Goal: Task Accomplishment & Management: Use online tool/utility

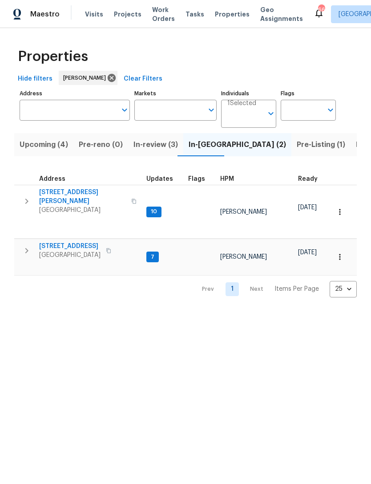
click at [143, 152] on button "In-review (3)" at bounding box center [155, 144] width 55 height 23
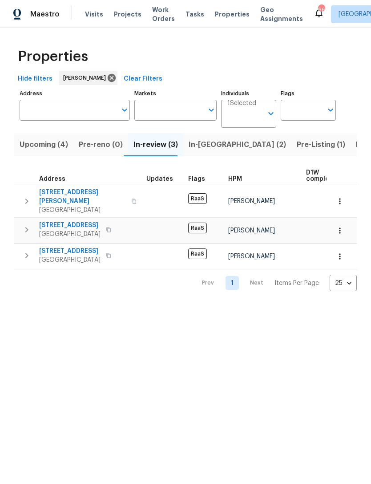
click at [202, 149] on span "In-[GEOGRAPHIC_DATA] (2)" at bounding box center [237, 144] width 97 height 12
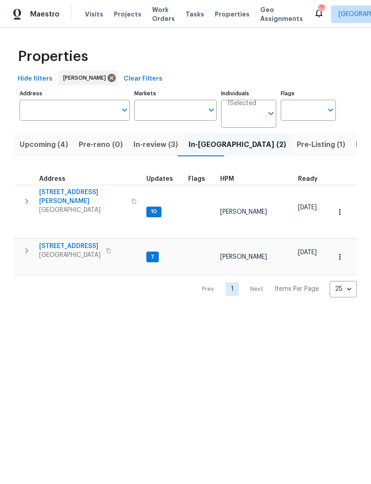
click at [24, 242] on button "button" at bounding box center [27, 251] width 18 height 18
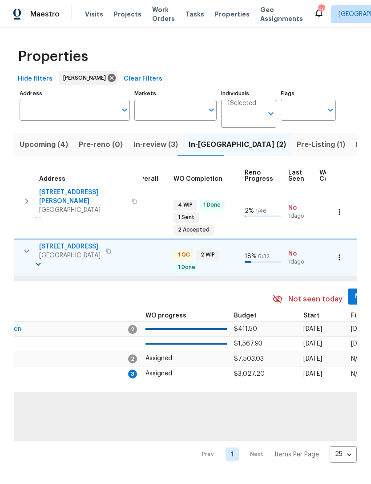
scroll to position [0, 360]
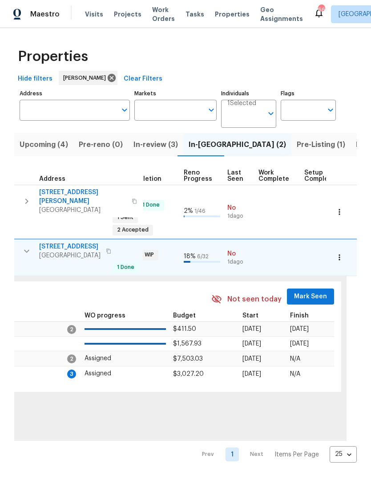
click at [303, 291] on span "Mark Seen" at bounding box center [310, 296] width 33 height 11
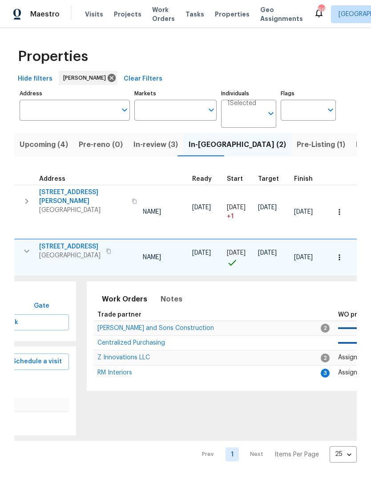
scroll to position [0, 89]
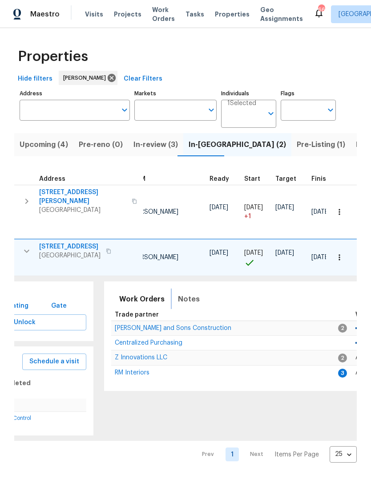
click at [190, 293] on span "Notes" at bounding box center [189, 299] width 22 height 12
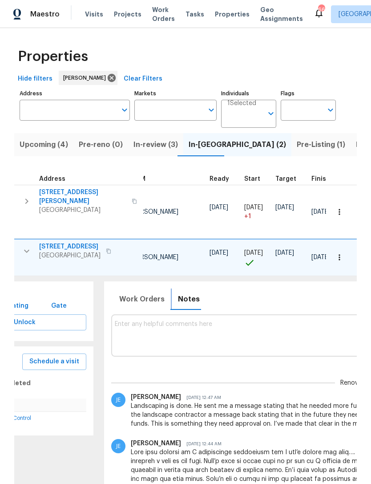
scroll to position [0, 0]
click at [227, 323] on textarea at bounding box center [357, 335] width 484 height 30
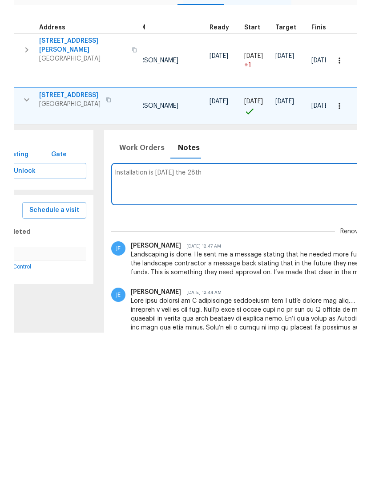
click at [115, 320] on textarea "Installation is [DATE] the 28th" at bounding box center [357, 335] width 484 height 30
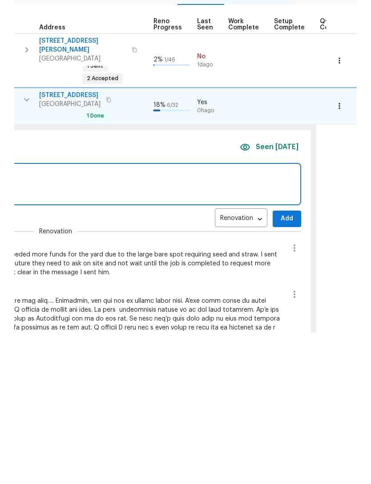
scroll to position [0, 392]
type textarea "Flooring Installation is [DATE] the 28th"
click at [279, 364] on span "Add" at bounding box center [286, 369] width 14 height 11
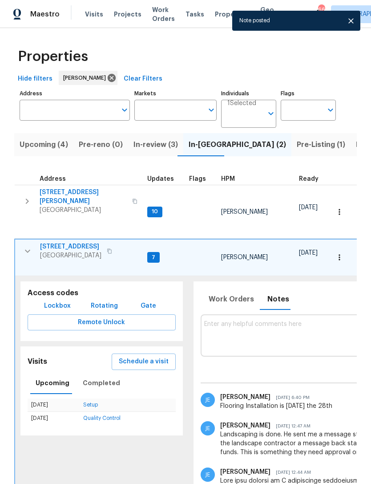
scroll to position [0, 0]
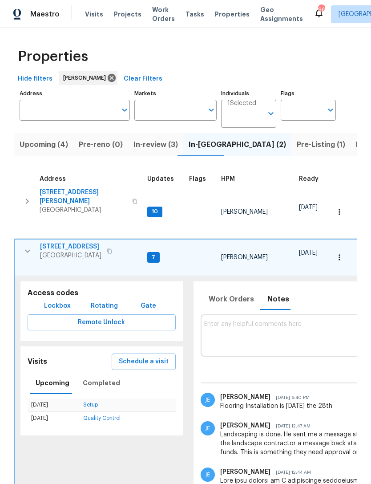
click at [27, 246] on icon "button" at bounding box center [27, 251] width 11 height 11
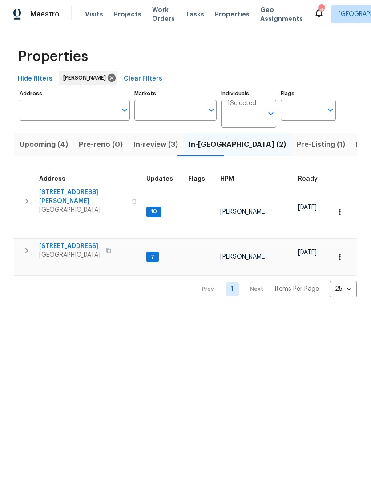
click at [24, 245] on icon "button" at bounding box center [26, 250] width 11 height 11
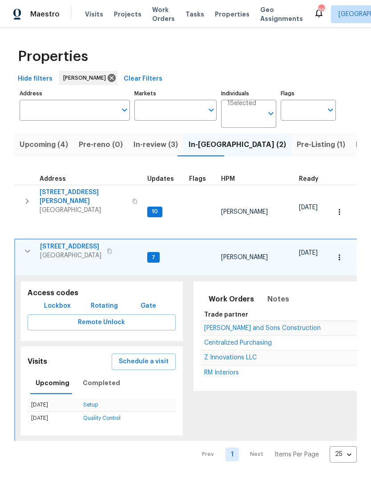
click at [237, 354] on span "Z Innovations LLC" at bounding box center [230, 357] width 53 height 6
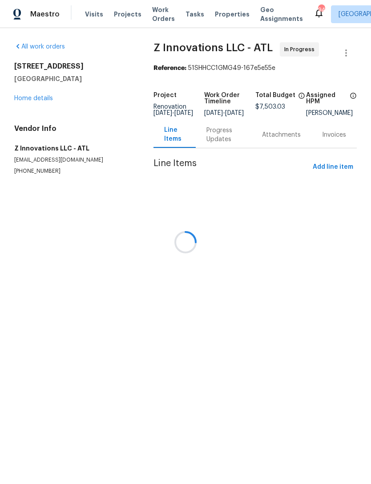
click at [42, 88] on div at bounding box center [185, 242] width 371 height 484
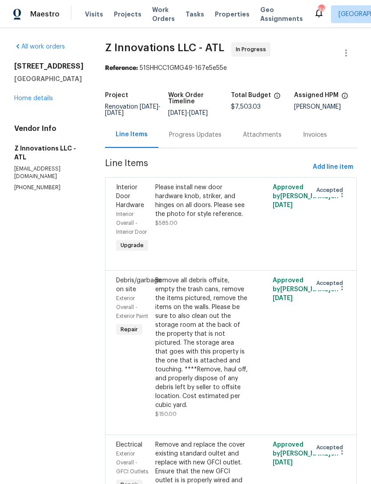
click at [36, 98] on link "Home details" at bounding box center [33, 98] width 39 height 6
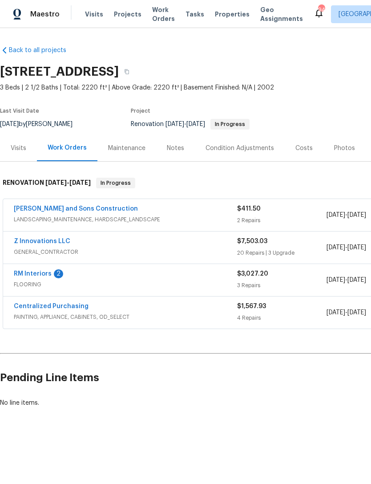
click at [27, 271] on link "RM Interiors" at bounding box center [33, 274] width 38 height 6
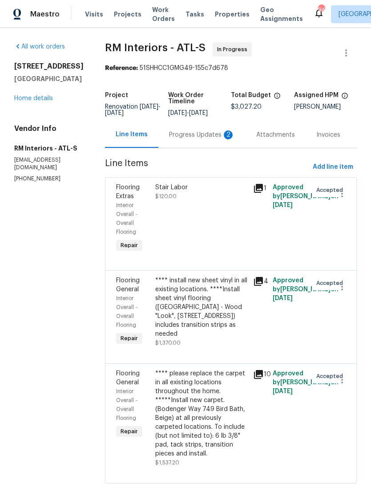
click at [189, 143] on div "Progress Updates 2" at bounding box center [201, 134] width 87 height 26
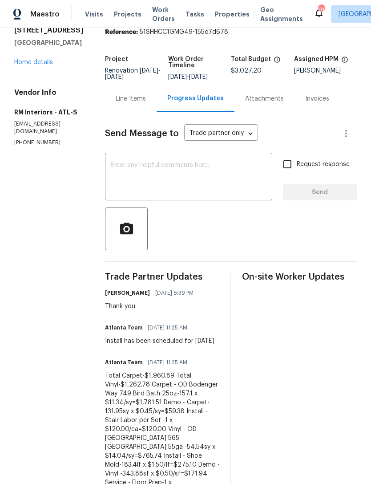
scroll to position [34, 0]
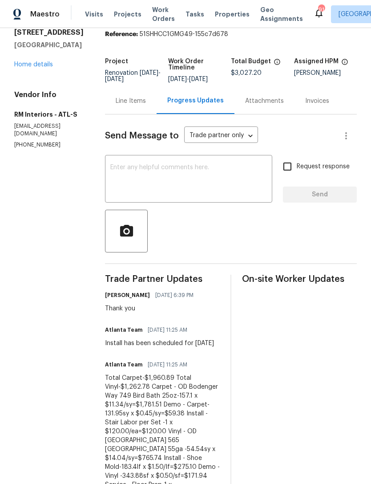
click at [30, 68] on link "Home details" at bounding box center [33, 64] width 39 height 6
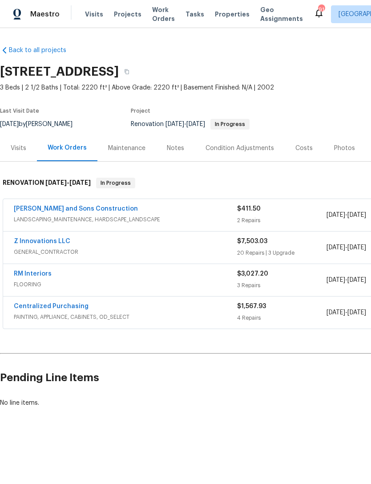
click at [29, 275] on link "RM Interiors" at bounding box center [33, 274] width 38 height 6
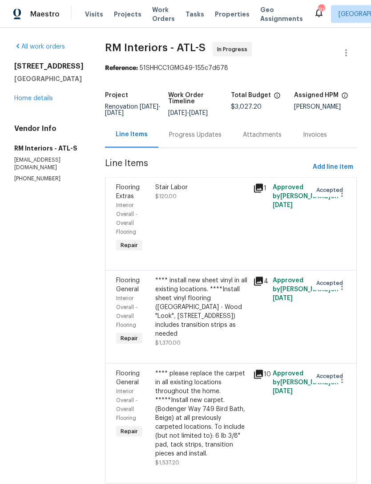
scroll to position [20, 0]
click at [194, 130] on div "Progress Updates" at bounding box center [195, 134] width 53 height 9
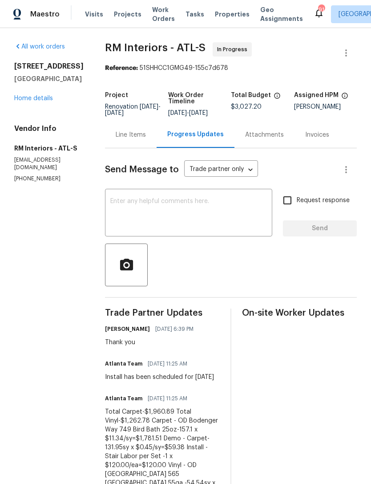
click at [30, 101] on link "Home details" at bounding box center [33, 98] width 39 height 6
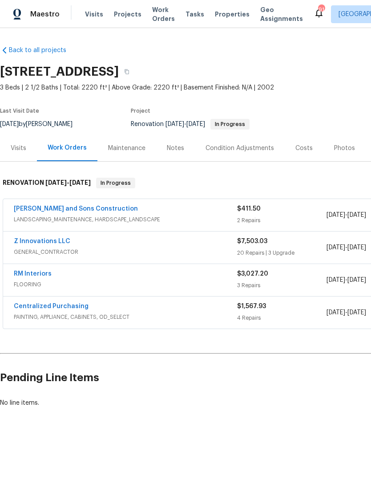
click at [21, 276] on link "RM Interiors" at bounding box center [33, 274] width 38 height 6
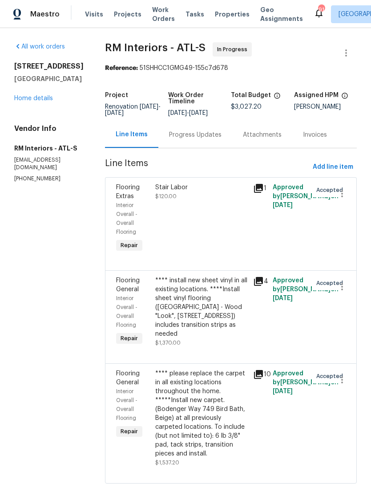
scroll to position [20, 0]
click at [215, 282] on div "**** install new sheet vinyl in all existing locations. ****Install sheet vinyl…" at bounding box center [201, 307] width 93 height 62
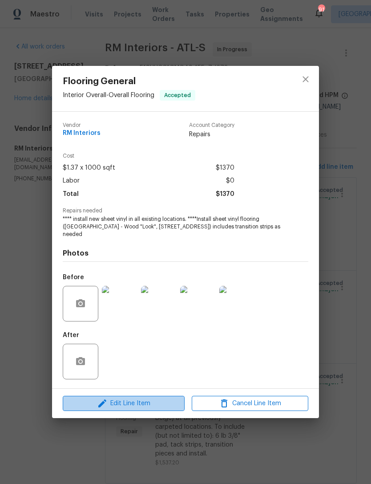
click at [166, 323] on span "Edit Line Item" at bounding box center [123, 403] width 117 height 11
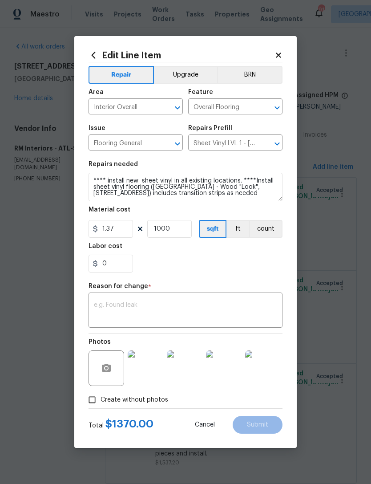
click at [201, 313] on textarea at bounding box center [185, 311] width 183 height 19
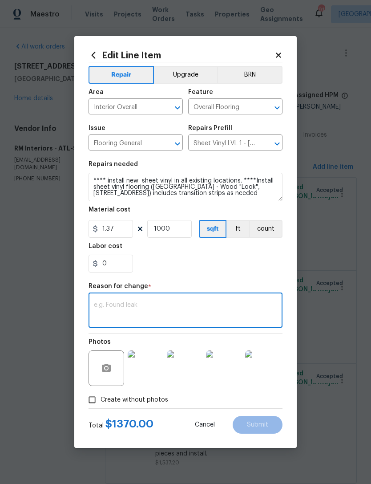
click at [189, 305] on textarea at bounding box center [185, 311] width 183 height 19
click at [325, 192] on body "Maestro Visits Projects Work Orders Tasks Properties Geo Assignments 91 Atlanta…" at bounding box center [185, 242] width 371 height 484
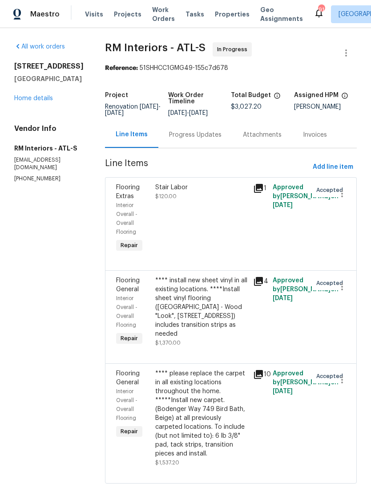
click at [192, 121] on div "Progress Updates" at bounding box center [195, 134] width 74 height 26
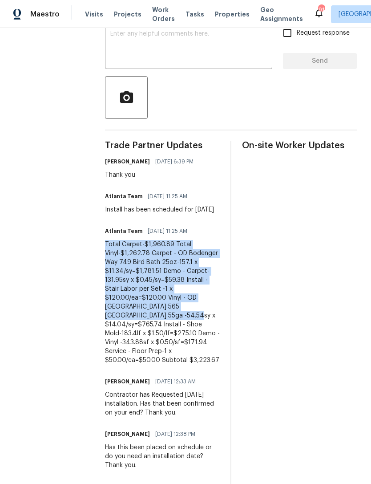
scroll to position [190, 0]
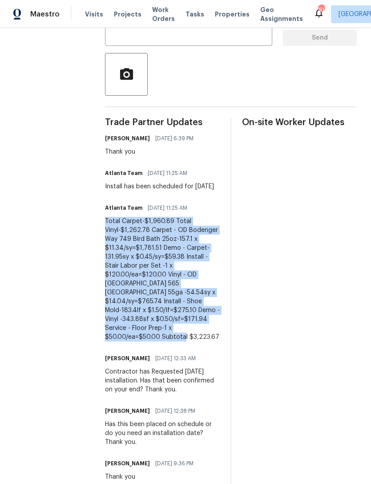
copy div "Total Carpet-$1,960.89 Total Vinyl-$1,262.78 Carpet - OD Bodenger Way 749 Bird …"
click at [263, 209] on div "On-site Worker Updates" at bounding box center [299, 375] width 115 height 514
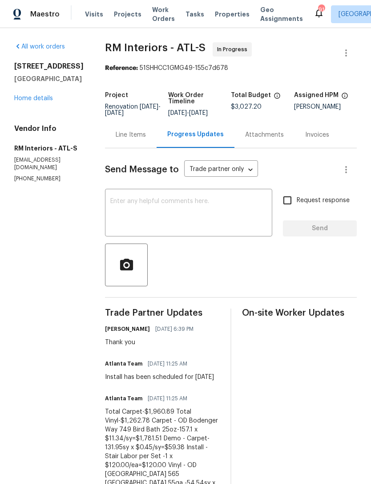
scroll to position [0, 0]
click at [36, 95] on link "Home details" at bounding box center [33, 98] width 39 height 6
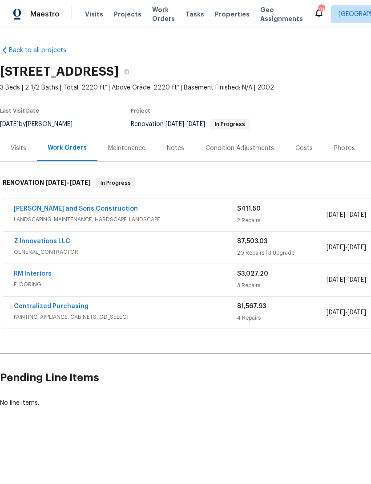
click at [44, 274] on link "RM Interiors" at bounding box center [33, 274] width 38 height 6
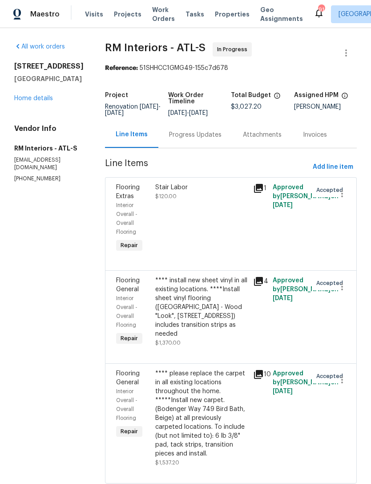
click at [200, 317] on div "**** install new sheet vinyl in all existing locations. ****Install sheet vinyl…" at bounding box center [201, 307] width 93 height 62
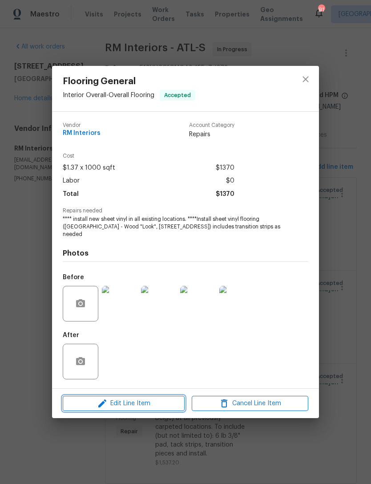
click at [134, 323] on span "Edit Line Item" at bounding box center [123, 403] width 117 height 11
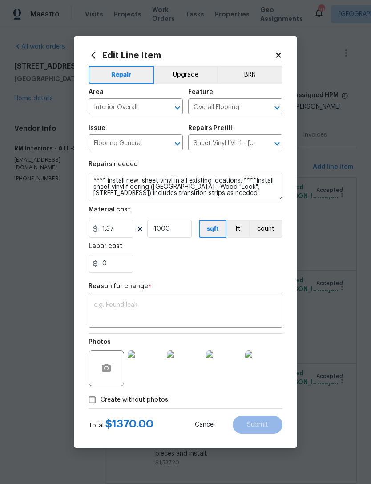
click at [195, 309] on textarea at bounding box center [185, 311] width 183 height 19
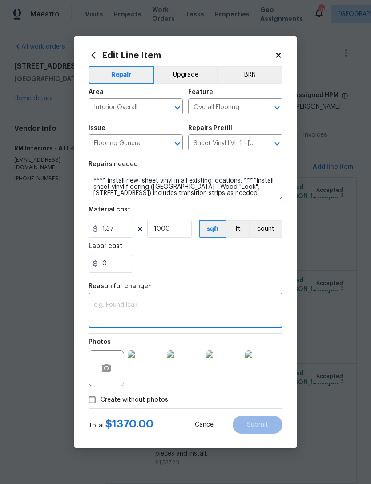
click at [188, 308] on textarea at bounding box center [185, 311] width 183 height 19
paste textarea "Total Carpet-$1,960.89 Total Vinyl-$1,262.78 Carpet - OD Bodenger Way 749 Bird …"
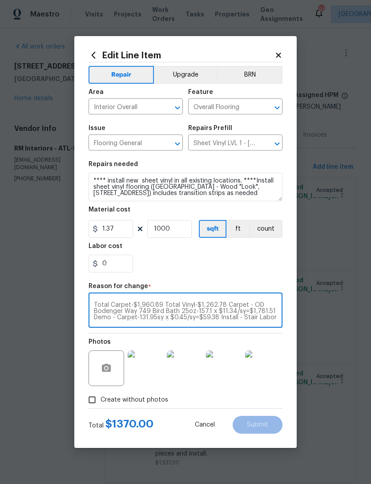
scroll to position [31, 0]
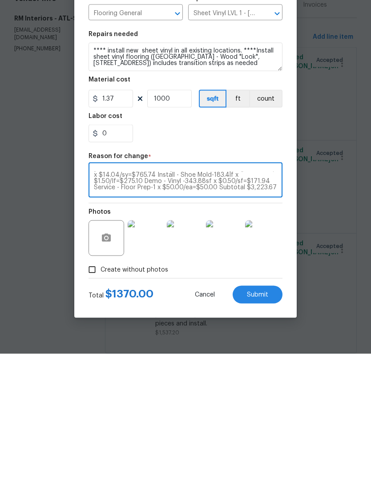
type textarea "Total Carpet-$1,960.89 Total Vinyl-$1,262.78 Carpet - OD Bodenger Way 749 Bird …"
click at [183, 220] on input "1000" at bounding box center [169, 229] width 44 height 18
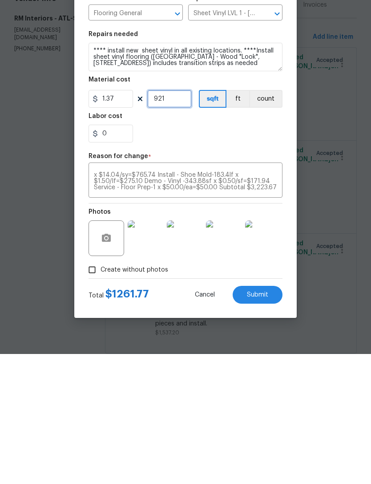
type input "921"
click at [215, 255] on div "0" at bounding box center [186, 264] width 194 height 18
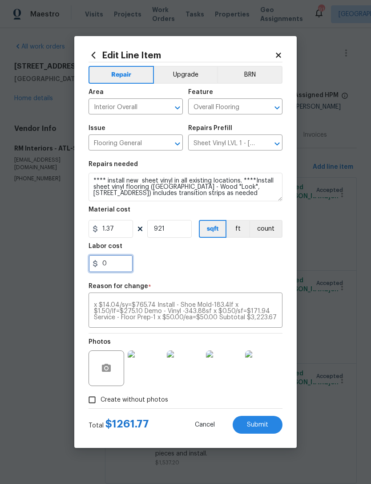
click at [113, 265] on input "0" at bounding box center [111, 264] width 44 height 18
type input "1.01"
click at [198, 263] on div "1.01" at bounding box center [186, 264] width 194 height 18
click at [274, 323] on button "Submit" at bounding box center [258, 425] width 50 height 18
type input "1000"
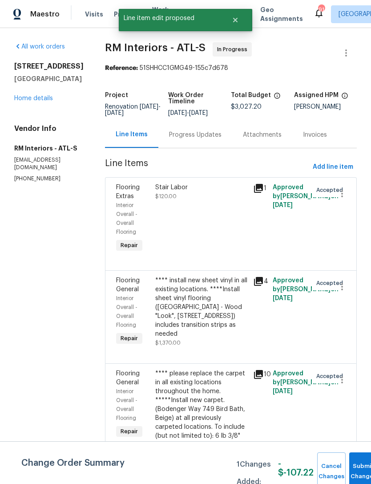
click at [194, 130] on div "Progress Updates" at bounding box center [195, 134] width 53 height 9
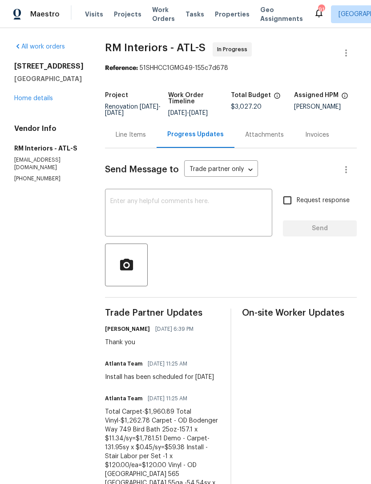
click at [32, 101] on link "Home details" at bounding box center [33, 98] width 39 height 6
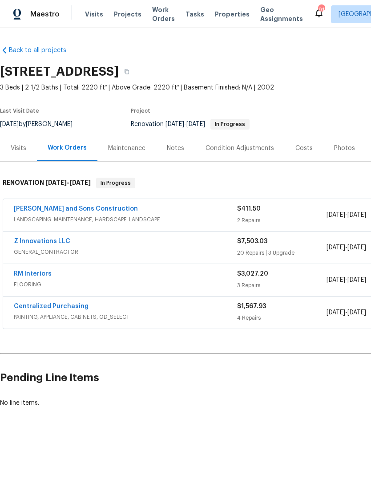
click at [21, 276] on link "RM Interiors" at bounding box center [33, 274] width 38 height 6
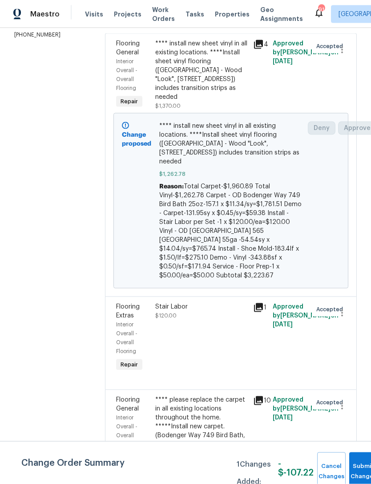
scroll to position [28, 0]
click at [169, 323] on div "**** please replace the carpet in all existing locations throughout the home. *…" at bounding box center [201, 439] width 93 height 89
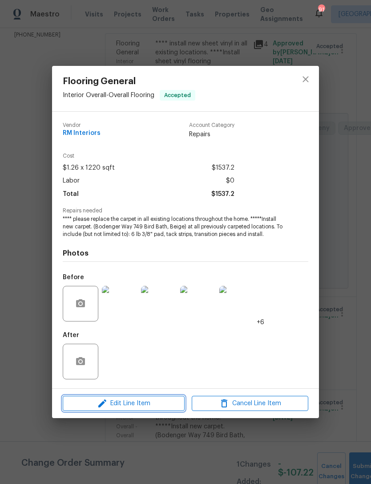
click at [158, 323] on span "Edit Line Item" at bounding box center [123, 403] width 117 height 11
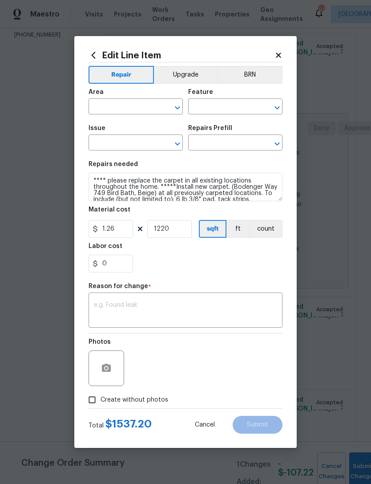
type input "Interior Overall"
type input "Overall Flooring"
type input "Flooring General"
type input "Carpet LVL 1 - Bodenger Way (Beige) $1.26"
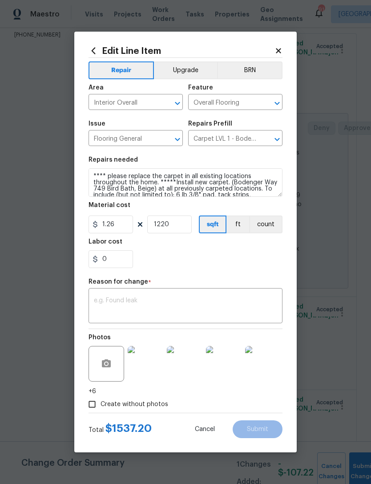
click at [180, 301] on textarea at bounding box center [185, 306] width 183 height 19
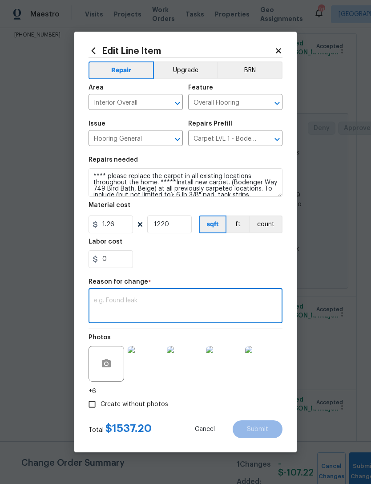
click at [176, 311] on textarea at bounding box center [185, 306] width 183 height 19
paste textarea "Total Carpet-$1,960.89 Total Vinyl-$1,262.78 Carpet - OD Bodenger Way 749 Bird …"
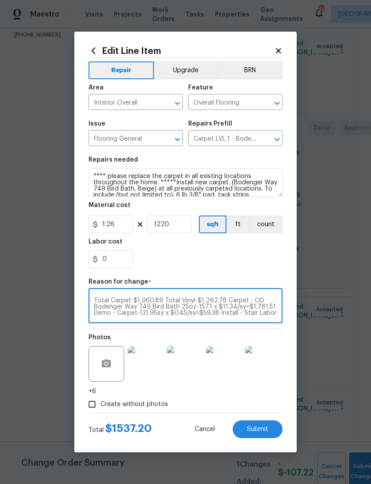
scroll to position [31, 0]
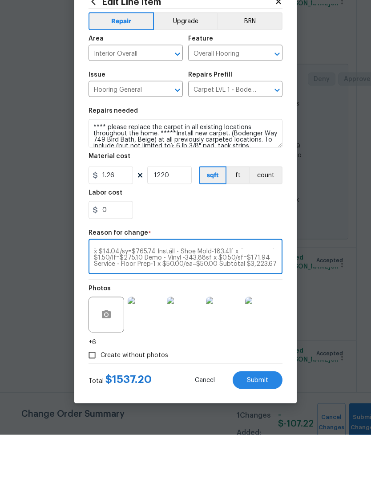
type textarea "Total Carpet-$1,960.89 Total Vinyl-$1,262.78 Carpet - OD Bodenger Way 749 Bird …"
click at [185, 215] on input "1220" at bounding box center [169, 224] width 44 height 18
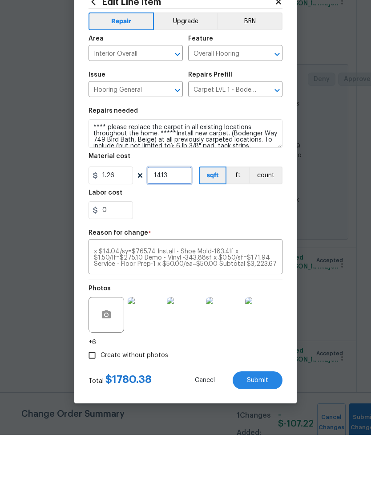
type input "1413"
click at [206, 250] on div "0" at bounding box center [186, 259] width 194 height 18
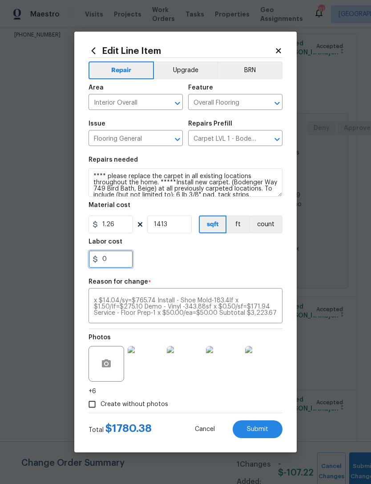
click at [125, 267] on input "0" at bounding box center [111, 259] width 44 height 18
type input "0.77"
click at [222, 269] on section "Repairs needed **** please replace the carpet in all existing locations through…" at bounding box center [186, 212] width 194 height 122
click at [275, 323] on button "Submit" at bounding box center [258, 429] width 50 height 18
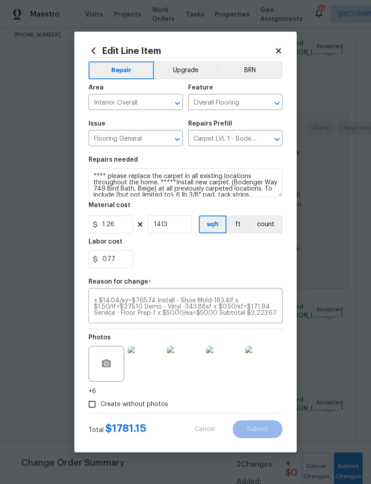
type input "1220"
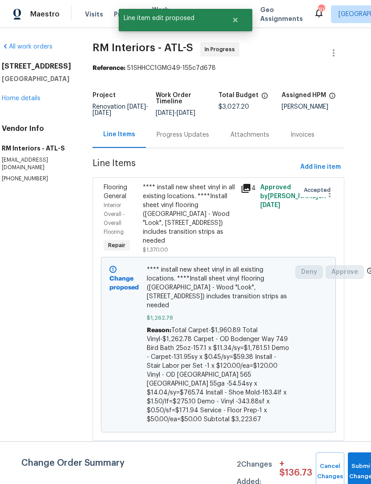
scroll to position [0, 12]
click at [181, 130] on div "Progress Updates" at bounding box center [183, 134] width 53 height 9
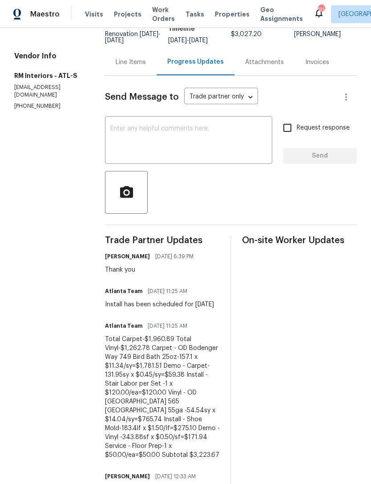
scroll to position [75, 0]
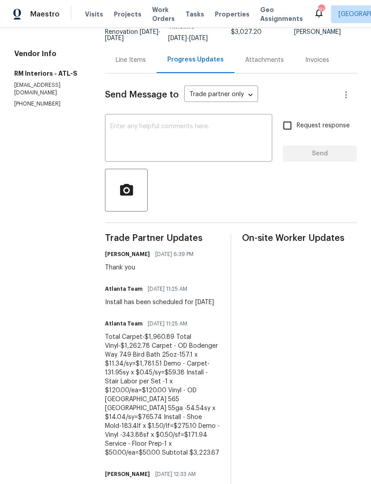
click at [27, 27] on link "Home details" at bounding box center [33, 23] width 39 height 6
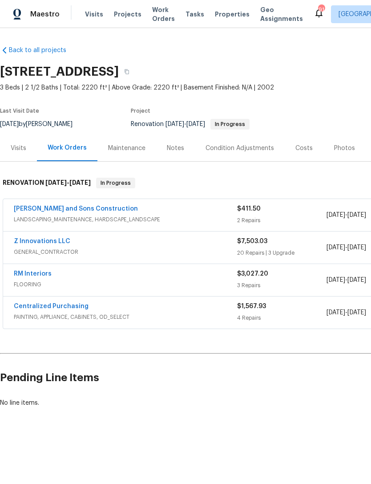
click at [32, 276] on link "RM Interiors" at bounding box center [33, 274] width 38 height 6
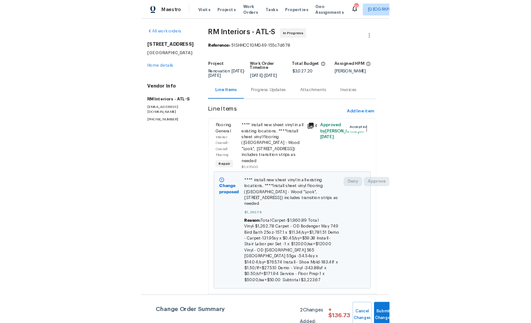
scroll to position [0, 3]
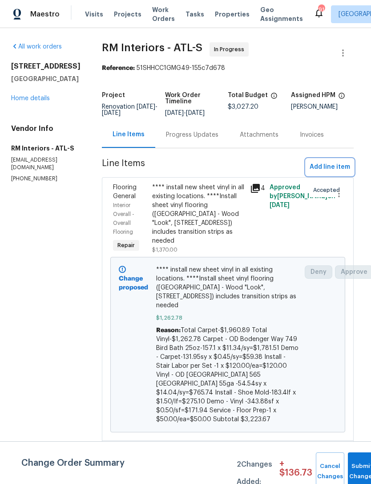
click at [341, 166] on span "Add line item" at bounding box center [330, 167] width 40 height 11
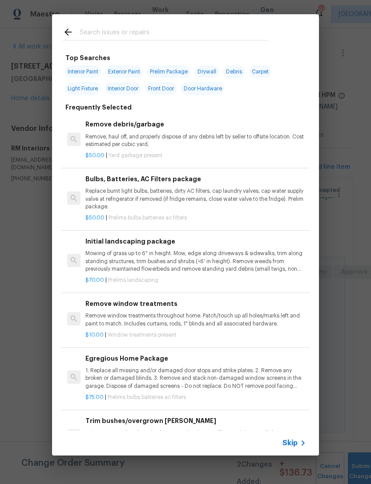
click at [162, 28] on input "text" at bounding box center [174, 33] width 189 height 13
type input "Flo"
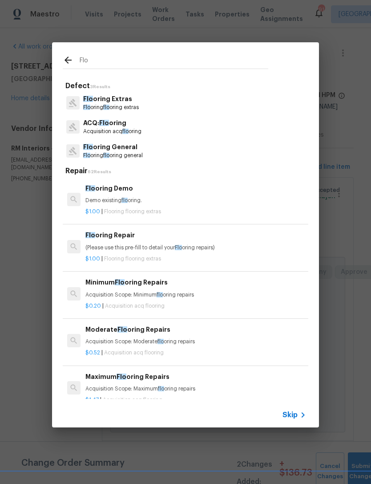
click at [129, 97] on p "Flo oring Extras" at bounding box center [111, 98] width 56 height 9
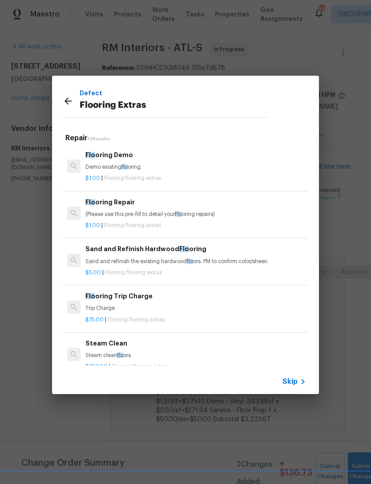
click at [97, 159] on h6 "Flo oring Demo" at bounding box center [195, 155] width 221 height 10
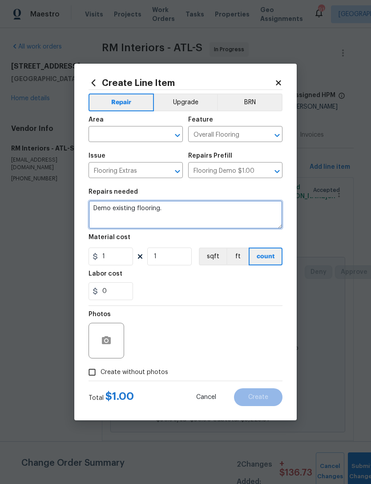
click at [179, 215] on textarea "Demo existing flooring." at bounding box center [186, 214] width 194 height 28
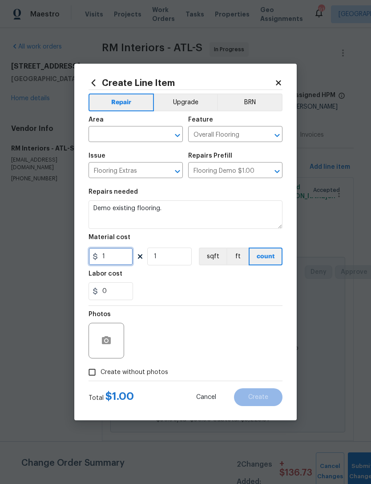
click at [111, 261] on input "1" at bounding box center [111, 256] width 44 height 18
type input "59.74"
click at [185, 263] on input "1" at bounding box center [169, 256] width 44 height 18
click at [129, 126] on div "Area" at bounding box center [136, 123] width 94 height 12
click at [132, 139] on input "text" at bounding box center [123, 135] width 69 height 14
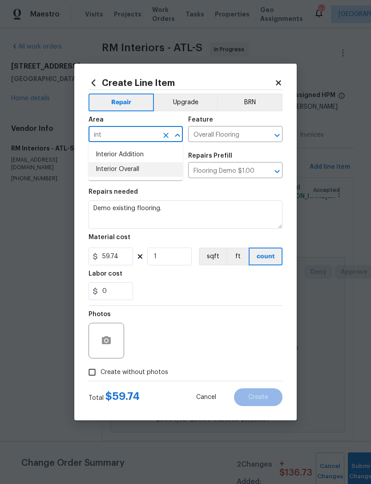
click at [146, 176] on li "Interior Overall" at bounding box center [136, 169] width 94 height 15
type input "Interior Overall"
click at [147, 178] on input "Flooring Extras" at bounding box center [123, 171] width 69 height 14
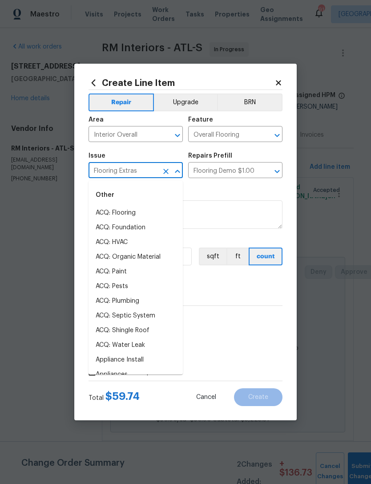
click at [242, 288] on div "0" at bounding box center [186, 291] width 194 height 18
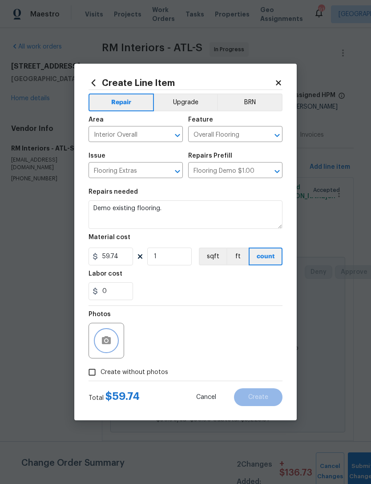
click at [109, 323] on icon "button" at bounding box center [106, 340] width 9 height 8
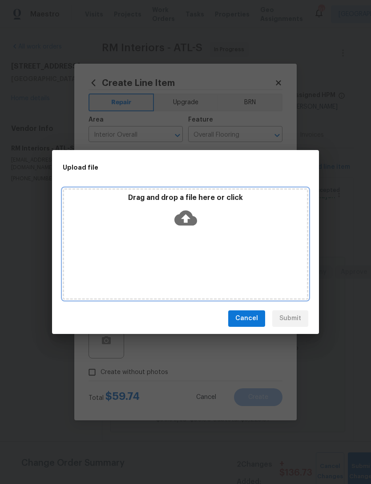
click at [197, 218] on icon at bounding box center [185, 217] width 23 height 23
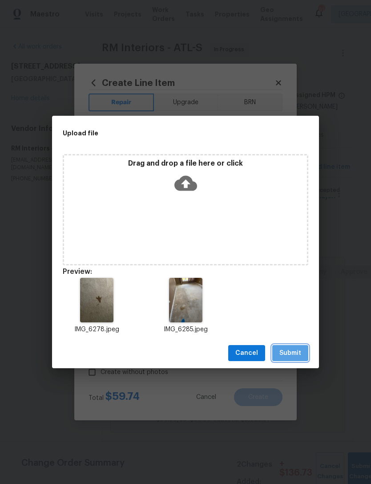
click at [298, 323] on span "Submit" at bounding box center [290, 353] width 22 height 11
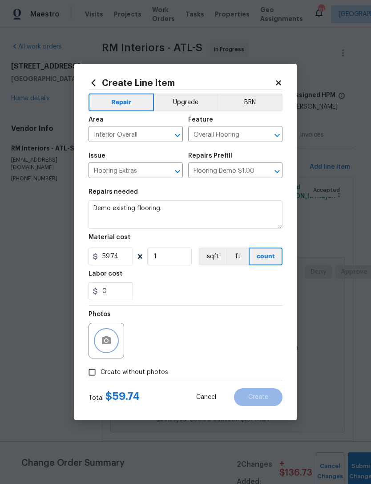
scroll to position [0, 0]
click at [272, 323] on button "Create" at bounding box center [258, 397] width 49 height 18
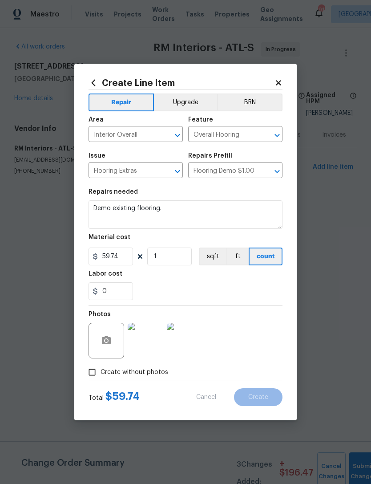
type input "0"
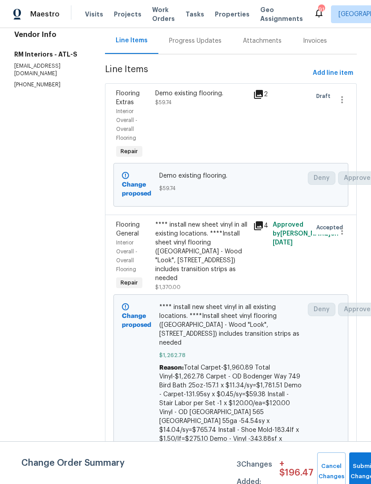
scroll to position [94, 0]
click at [360, 323] on button "Submit Changes" at bounding box center [363, 471] width 28 height 38
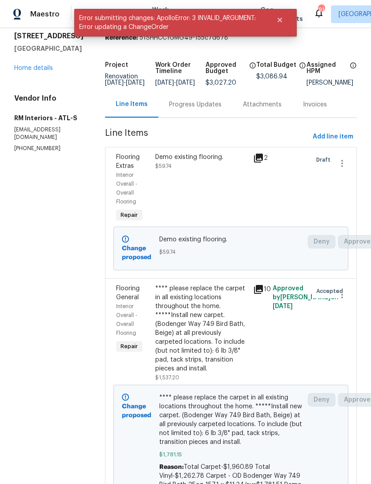
scroll to position [34, 0]
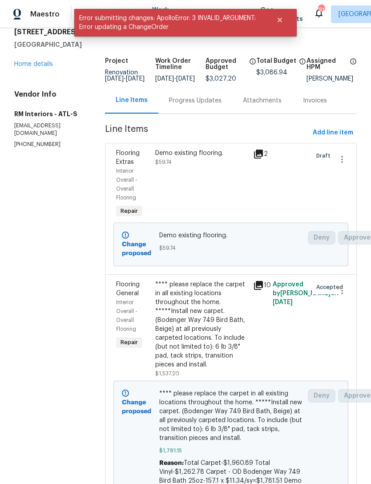
click at [41, 67] on link "Home details" at bounding box center [33, 64] width 39 height 6
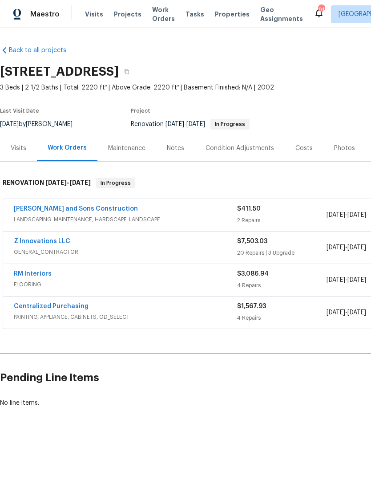
click at [70, 210] on link "[PERSON_NAME] and Sons Construction" at bounding box center [76, 209] width 124 height 6
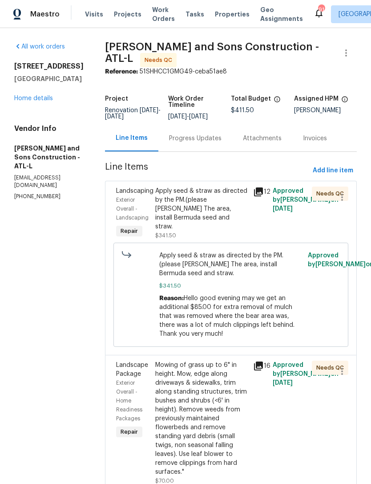
click at [39, 101] on link "Home details" at bounding box center [33, 98] width 39 height 6
